Goal: Task Accomplishment & Management: Use online tool/utility

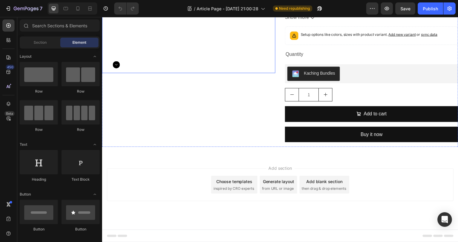
scroll to position [1501, 0]
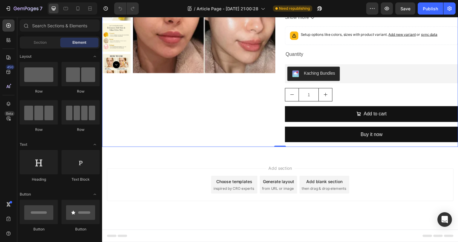
click at [197, 149] on div "Product Images" at bounding box center [190, 39] width 177 height 221
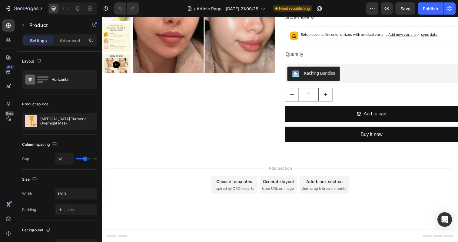
click at [283, 87] on div "Product Images [MEDICAL_DATA] Turmeric Overnight Mask Product Title $49.95 Prod…" at bounding box center [284, 39] width 364 height 221
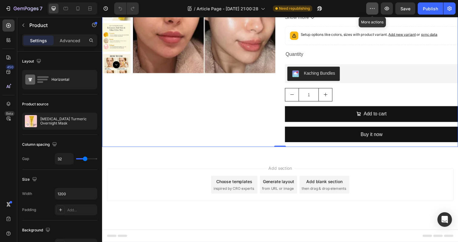
click at [373, 8] on icon "button" at bounding box center [373, 8] width 6 height 6
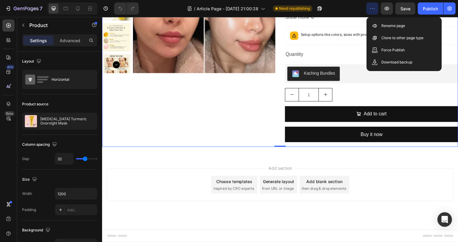
click at [283, 86] on div "Product Images [MEDICAL_DATA] Turmeric Overnight Mask Product Title $49.95 Prod…" at bounding box center [284, 39] width 364 height 221
click at [280, 149] on div "Product Images [MEDICAL_DATA] Turmeric Overnight Mask Product Title $49.95 Prod…" at bounding box center [284, 39] width 364 height 221
click at [10, 26] on icon at bounding box center [8, 25] width 5 height 5
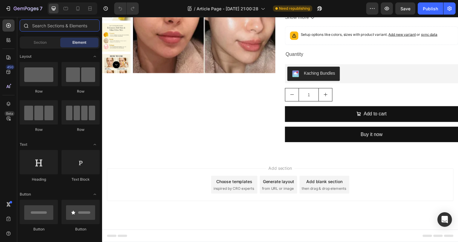
click at [48, 29] on input "text" at bounding box center [60, 25] width 80 height 12
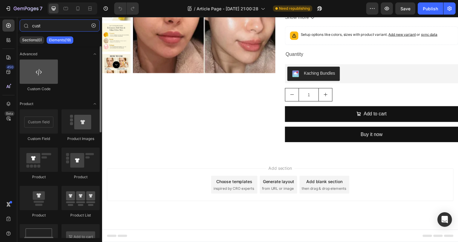
type input "cust"
click at [45, 71] on div at bounding box center [39, 71] width 38 height 24
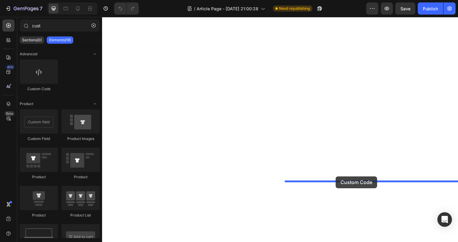
drag, startPoint x: 142, startPoint y: 89, endPoint x: 341, endPoint y: 179, distance: 218.4
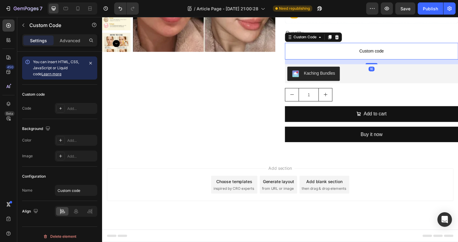
click at [331, 60] on p "Custom code" at bounding box center [377, 51] width 177 height 17
click at [378, 55] on span "Custom code" at bounding box center [377, 51] width 177 height 7
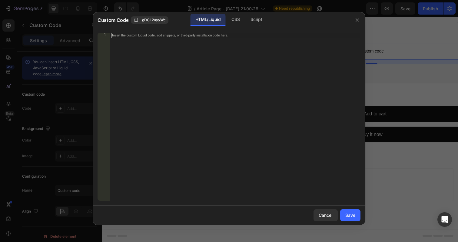
click at [218, 72] on div "Insert the custom Liquid code, add snippets, or third-party installation code h…" at bounding box center [235, 121] width 251 height 177
paste textarea "<kaching-bundle product-id="{{ [DOMAIN_NAME] }}"></kaching-bundle>"
type textarea "<kaching-bundle product-id="{{ [DOMAIN_NAME] }}"></kaching-bundle>"
click at [351, 214] on div "Save" at bounding box center [351, 215] width 10 height 6
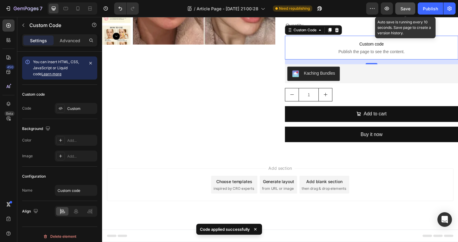
click at [405, 9] on span "Save" at bounding box center [406, 8] width 10 height 5
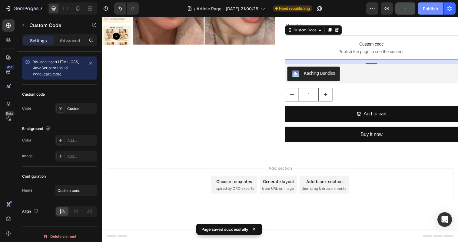
click at [425, 8] on div "Publish" at bounding box center [430, 8] width 15 height 6
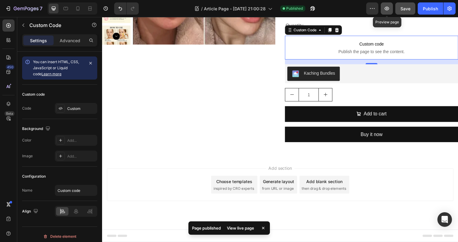
click at [383, 11] on button "button" at bounding box center [387, 8] width 12 height 12
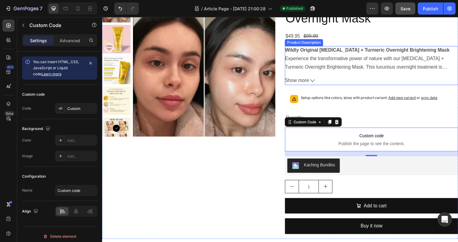
scroll to position [1566, 0]
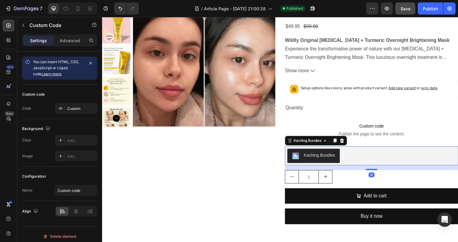
click at [364, 166] on div "Kaching Bundles" at bounding box center [377, 158] width 177 height 19
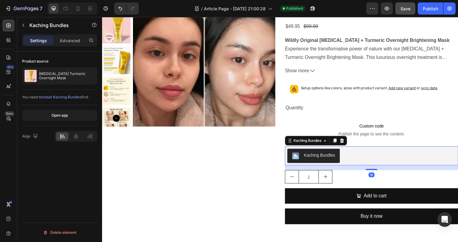
click at [364, 158] on div "Kaching Bundles" at bounding box center [377, 158] width 172 height 15
click at [347, 143] on icon at bounding box center [347, 143] width 4 height 4
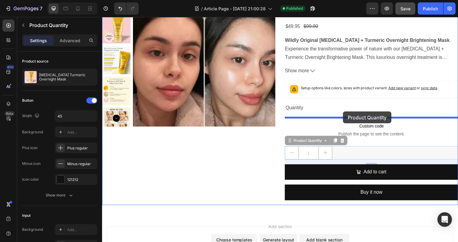
drag, startPoint x: 360, startPoint y: 156, endPoint x: 348, endPoint y: 113, distance: 44.2
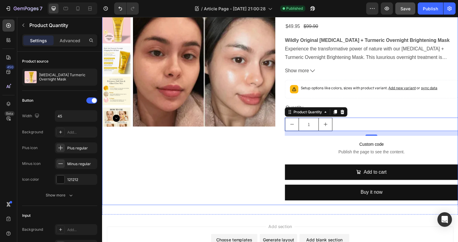
click at [243, 162] on div "Product Images" at bounding box center [190, 96] width 177 height 226
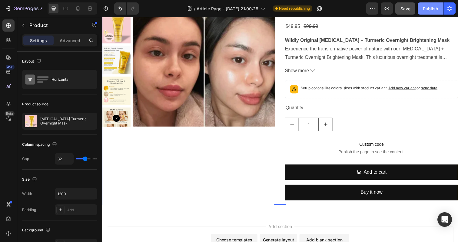
click at [428, 11] on div "Publish" at bounding box center [430, 8] width 15 height 6
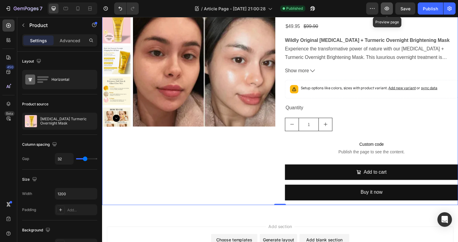
click at [389, 9] on icon "button" at bounding box center [387, 9] width 5 height 4
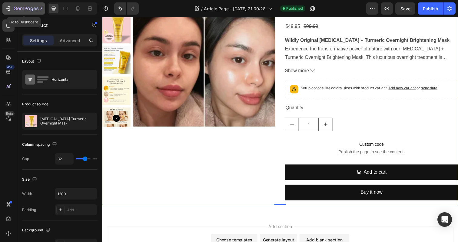
click at [7, 8] on icon "button" at bounding box center [8, 8] width 6 height 6
